Goal: Submit feedback/report problem

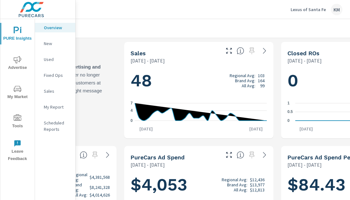
scroll to position [0, 196]
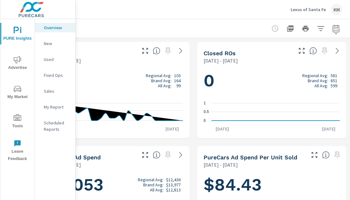
click at [161, 105] on icon "0 4 7" at bounding box center [115, 112] width 136 height 28
click at [140, 18] on div "Lexus of [GEOGRAPHIC_DATA] KM" at bounding box center [212, 9] width 259 height 19
click at [335, 50] on icon at bounding box center [338, 51] width 8 height 8
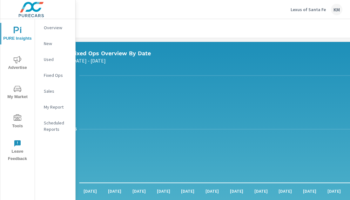
scroll to position [0, 196]
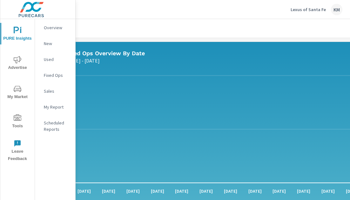
scroll to position [0, 196]
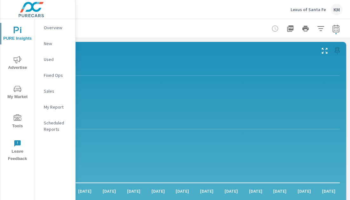
click at [335, 8] on div "KM" at bounding box center [336, 9] width 11 height 11
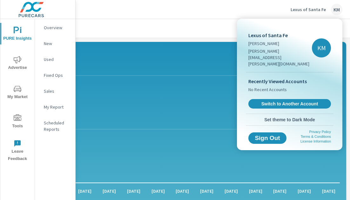
click at [277, 78] on p "Recently Viewed Accounts" at bounding box center [289, 82] width 83 height 8
click at [150, 31] on div at bounding box center [175, 100] width 350 height 200
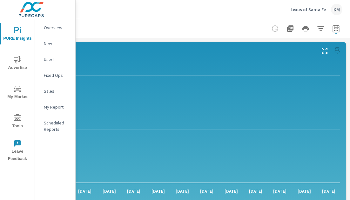
scroll to position [0, 0]
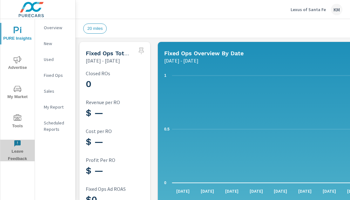
click at [20, 148] on span "Leave Feedback" at bounding box center [17, 151] width 31 height 23
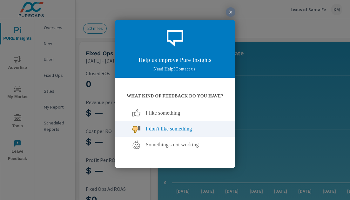
click at [186, 132] on div "I don't like something" at bounding box center [175, 129] width 86 height 16
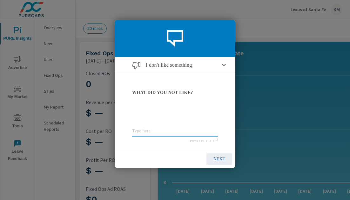
click at [232, 7] on div at bounding box center [175, 100] width 350 height 200
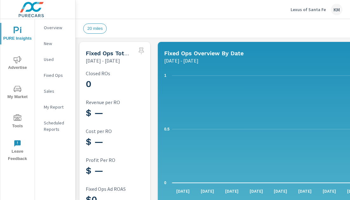
click at [37, 9] on img at bounding box center [31, 9] width 62 height 25
